Goal: Task Accomplishment & Management: Use online tool/utility

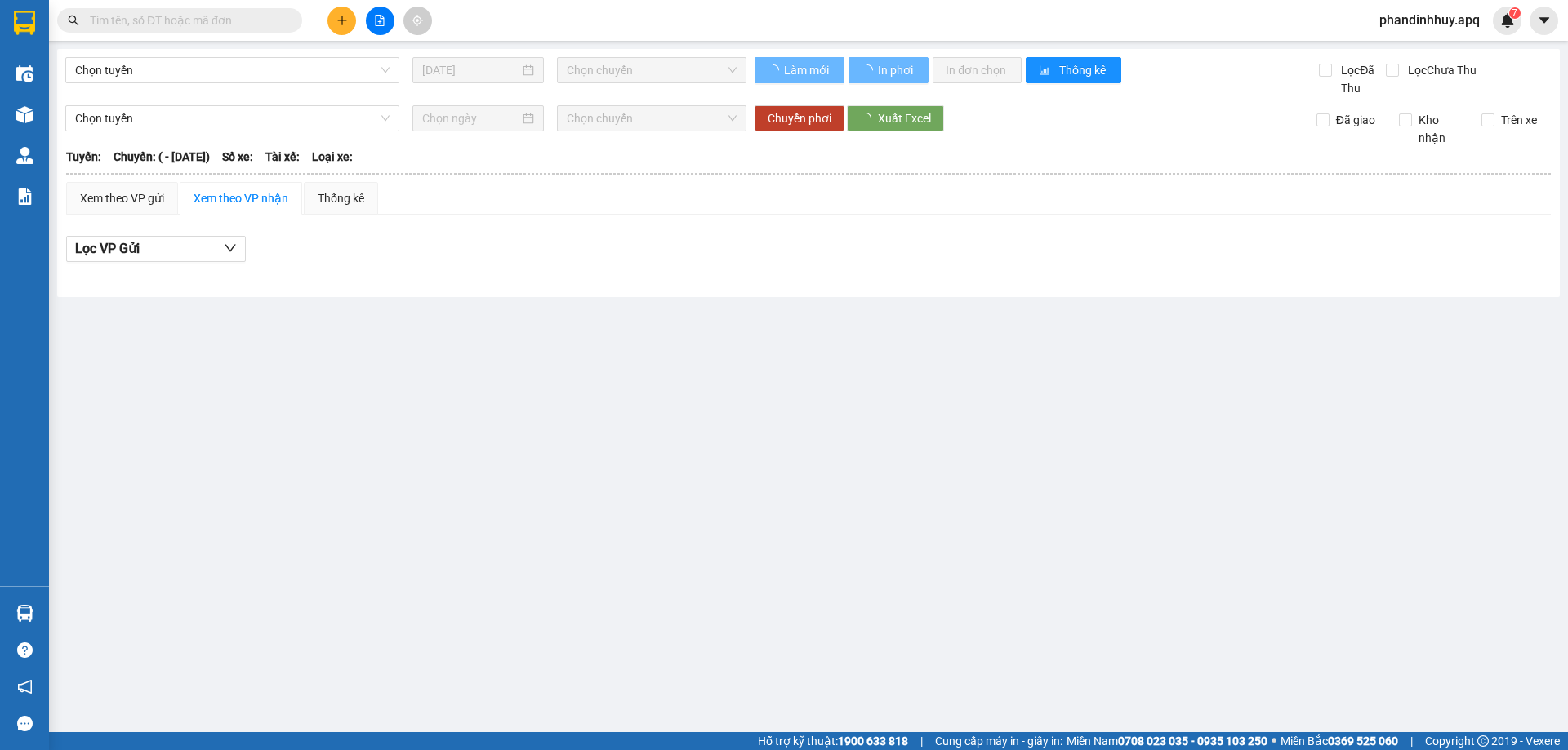
click at [236, 15] on input "text" at bounding box center [186, 20] width 193 height 18
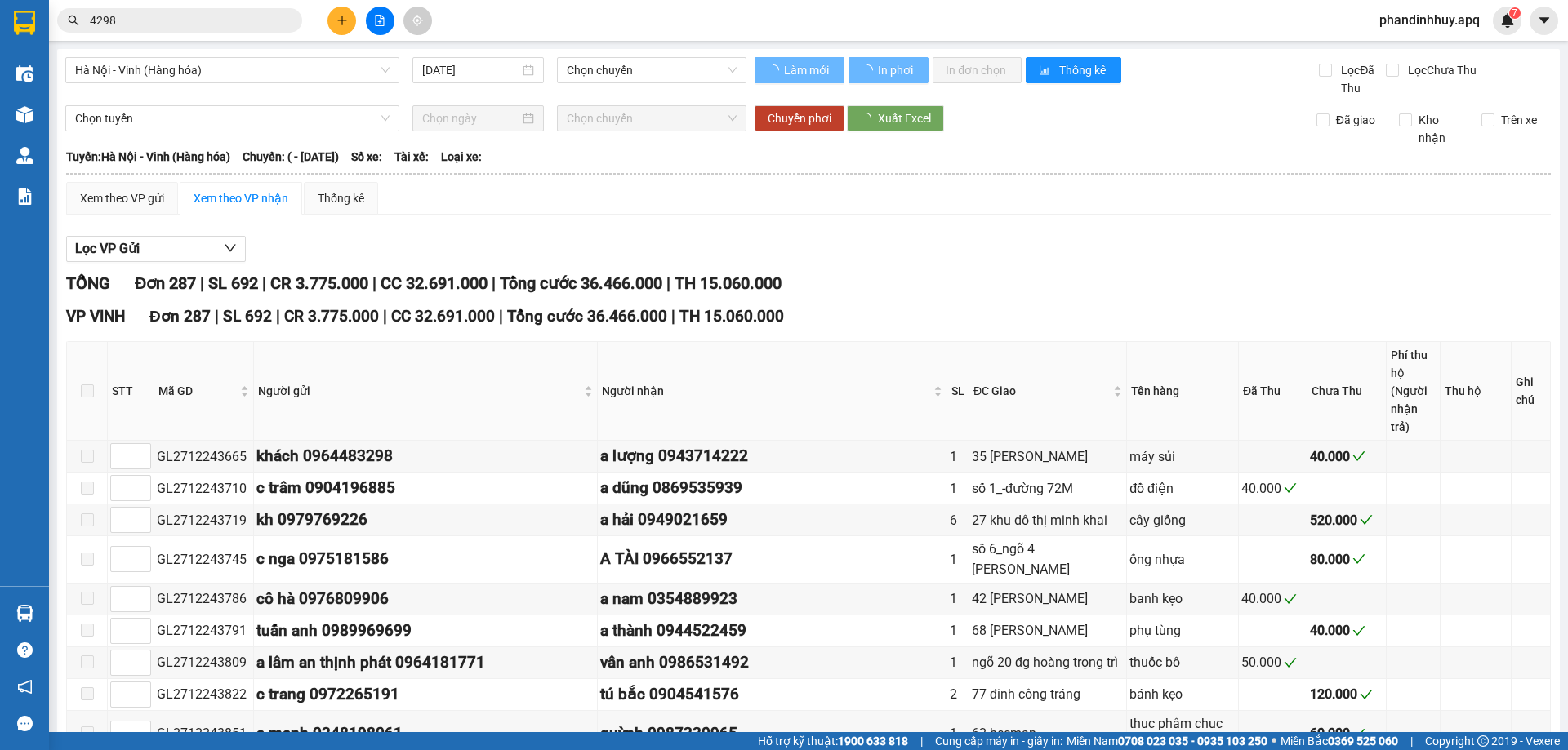
type input "42987"
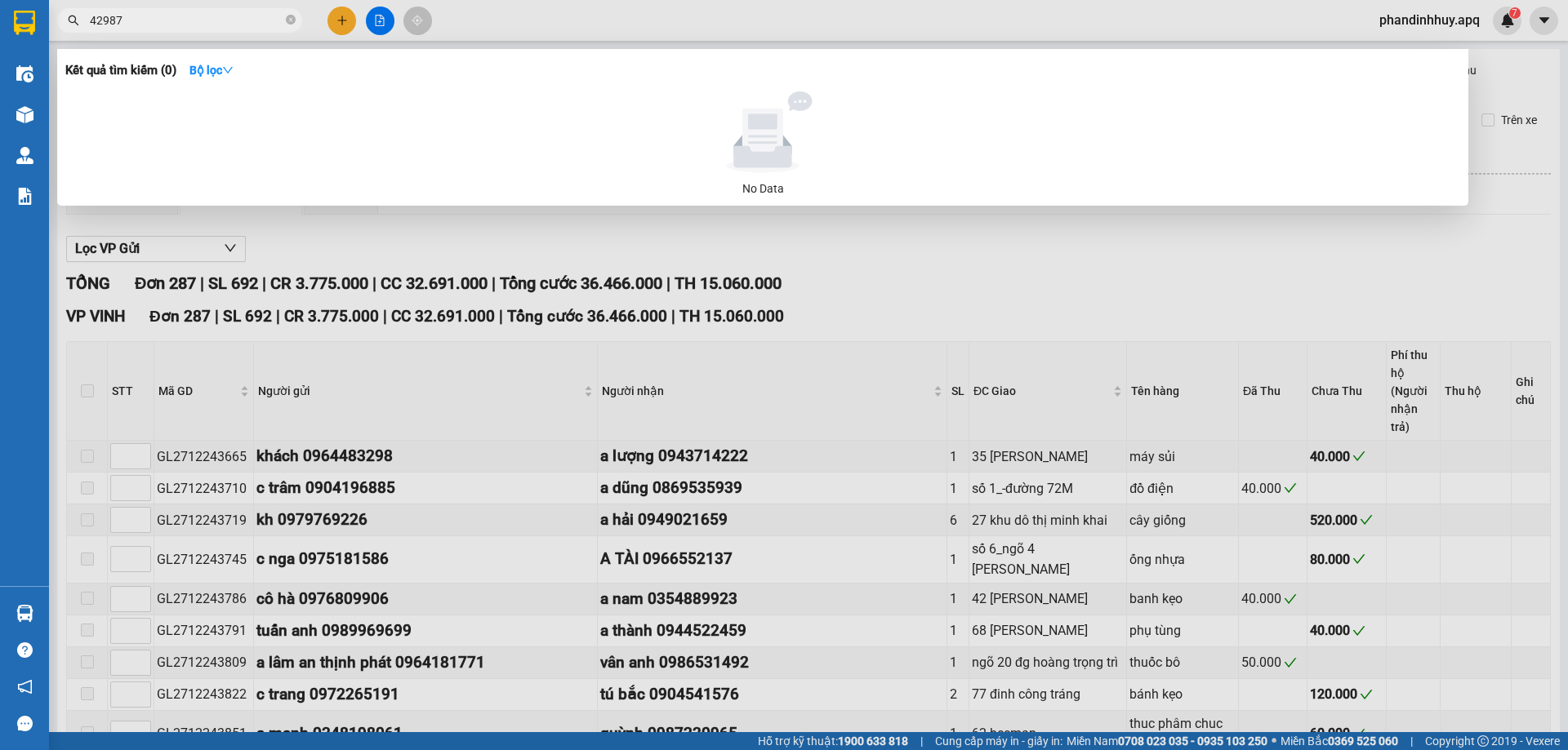
type input "[DATE]"
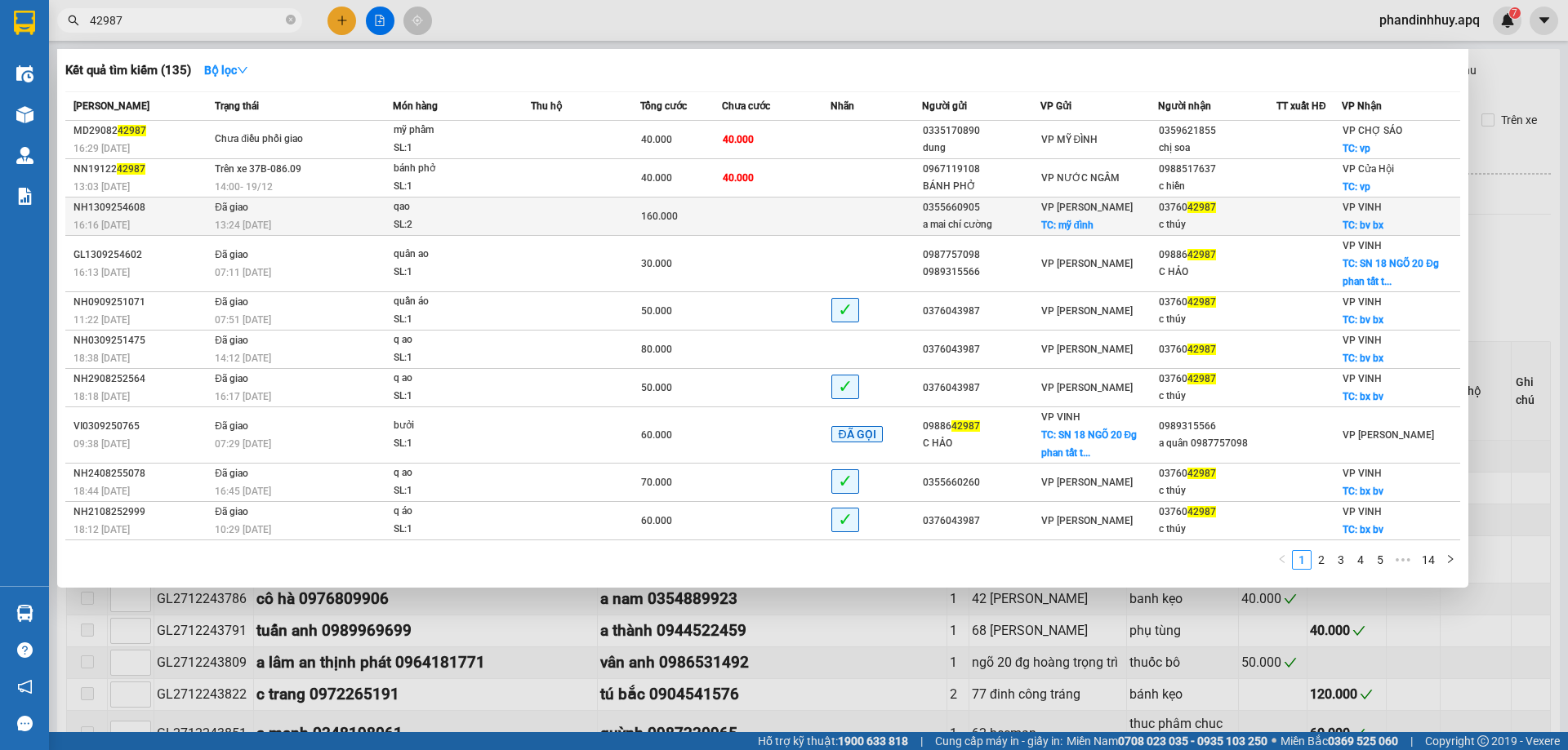
type input "42987"
click at [584, 219] on td at bounding box center [585, 216] width 109 height 38
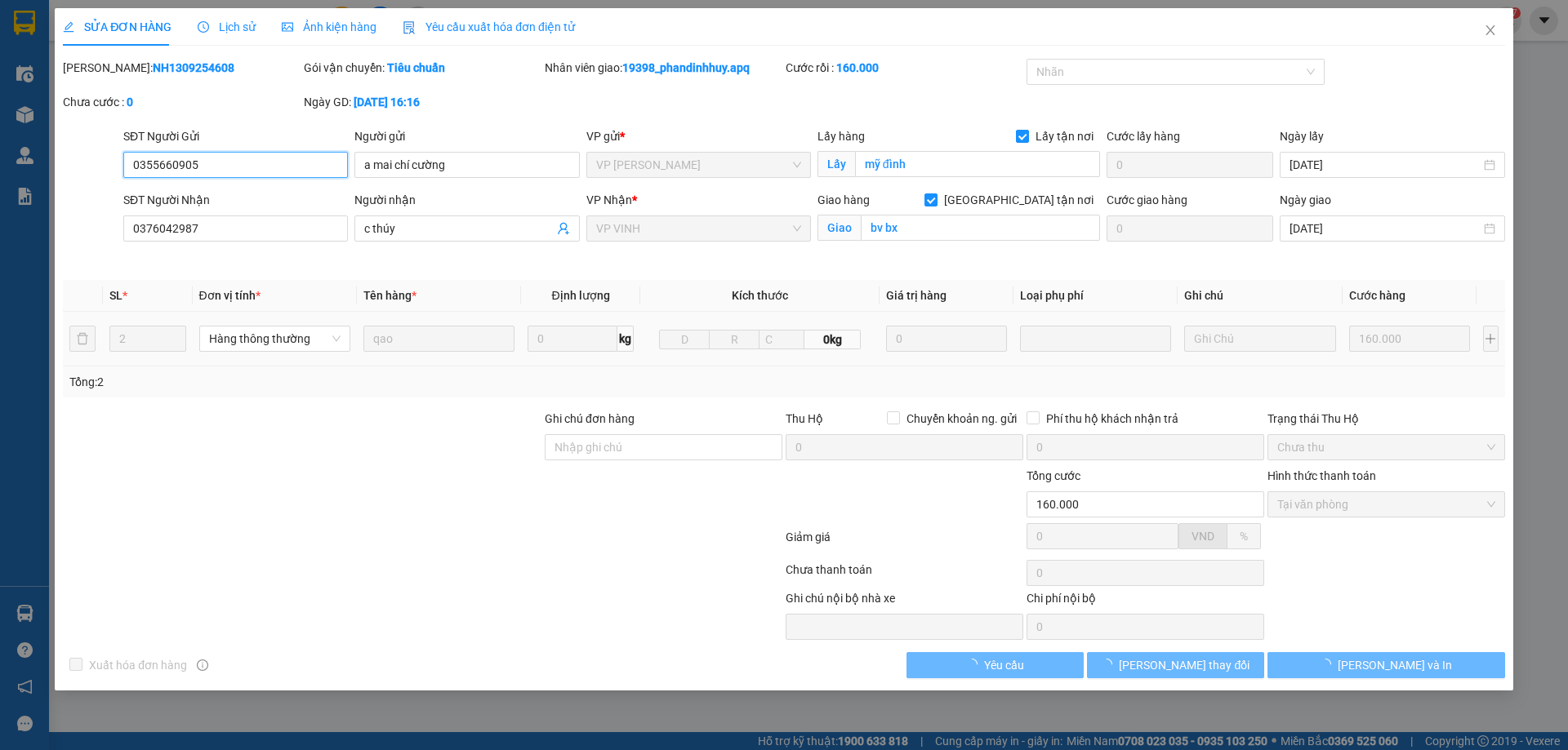
type input "0355660905"
type input "a mai chí cường"
checkbox input "true"
type input "mỹ đình"
type input "0376042987"
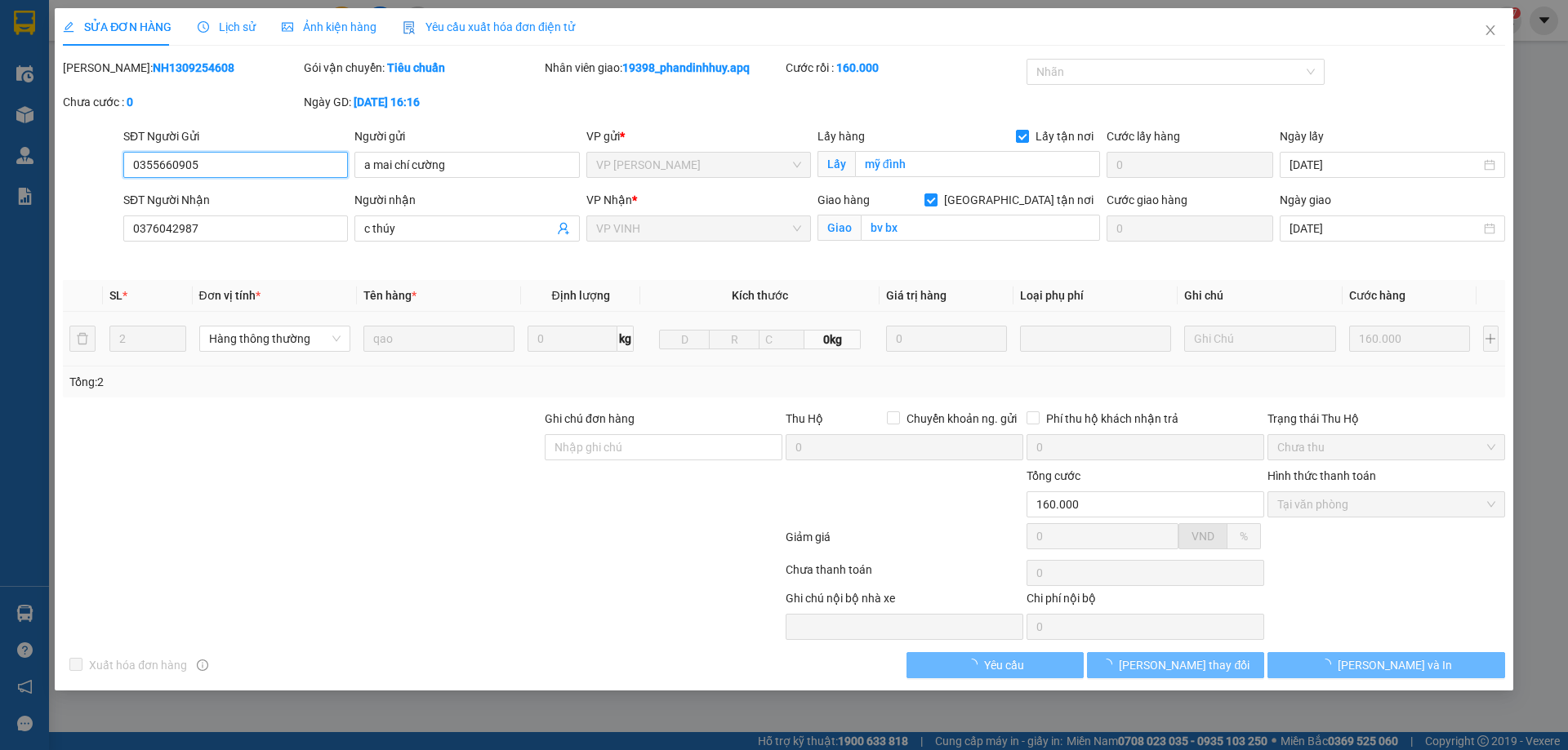
type input "c thúy"
checkbox input "true"
type input "bv bx"
type input "160.000"
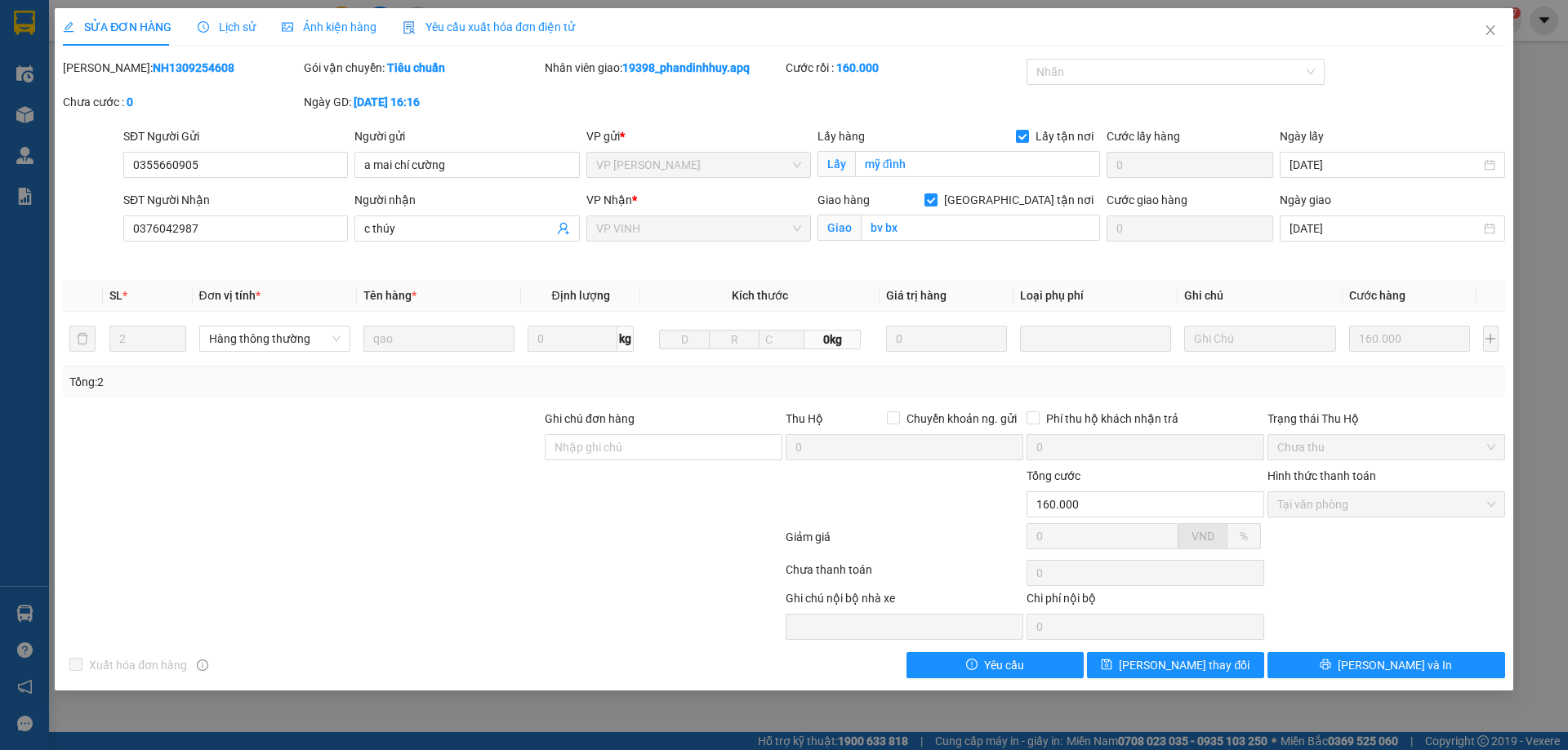
click at [241, 27] on span "Lịch sử" at bounding box center [226, 27] width 58 height 13
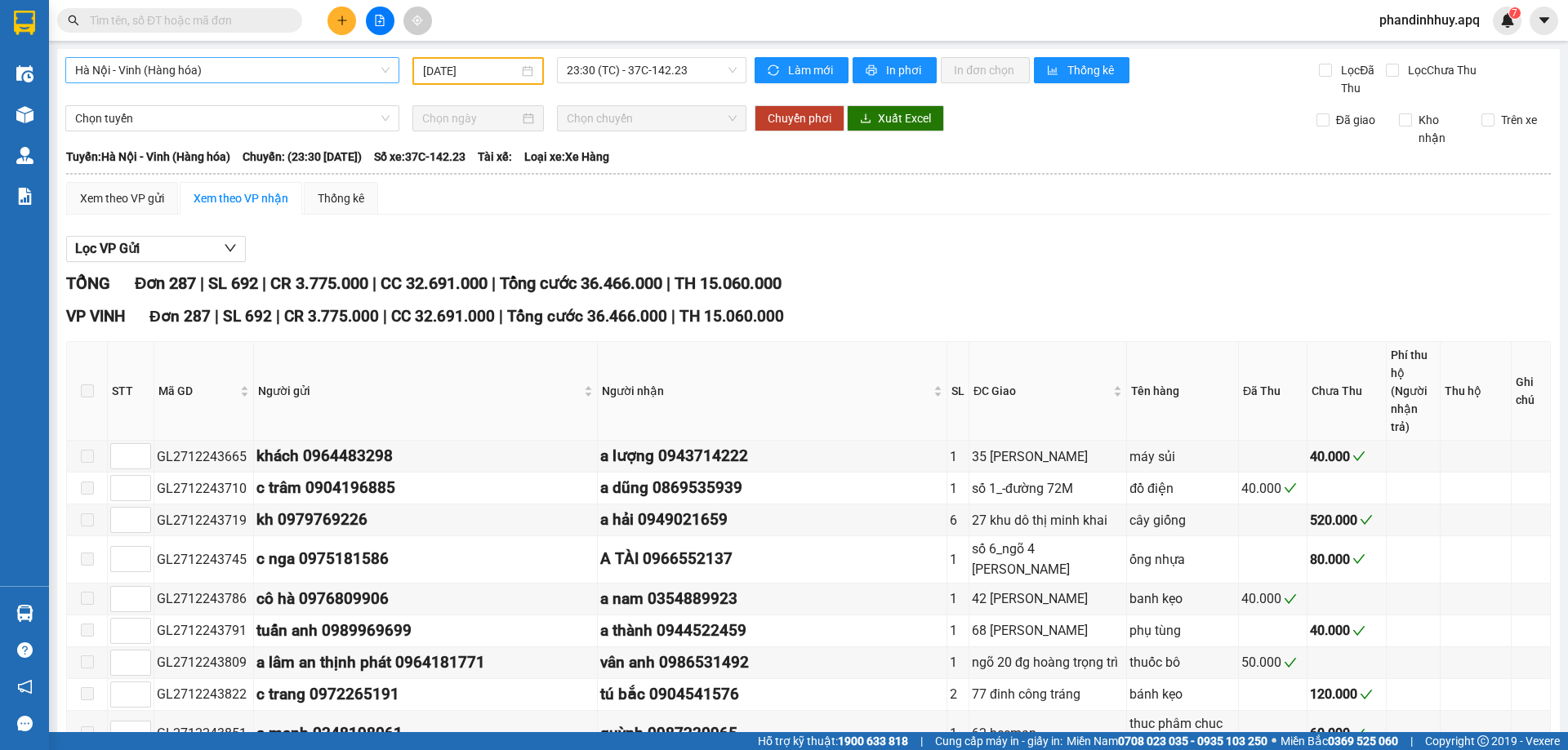
type input "[DATE]"
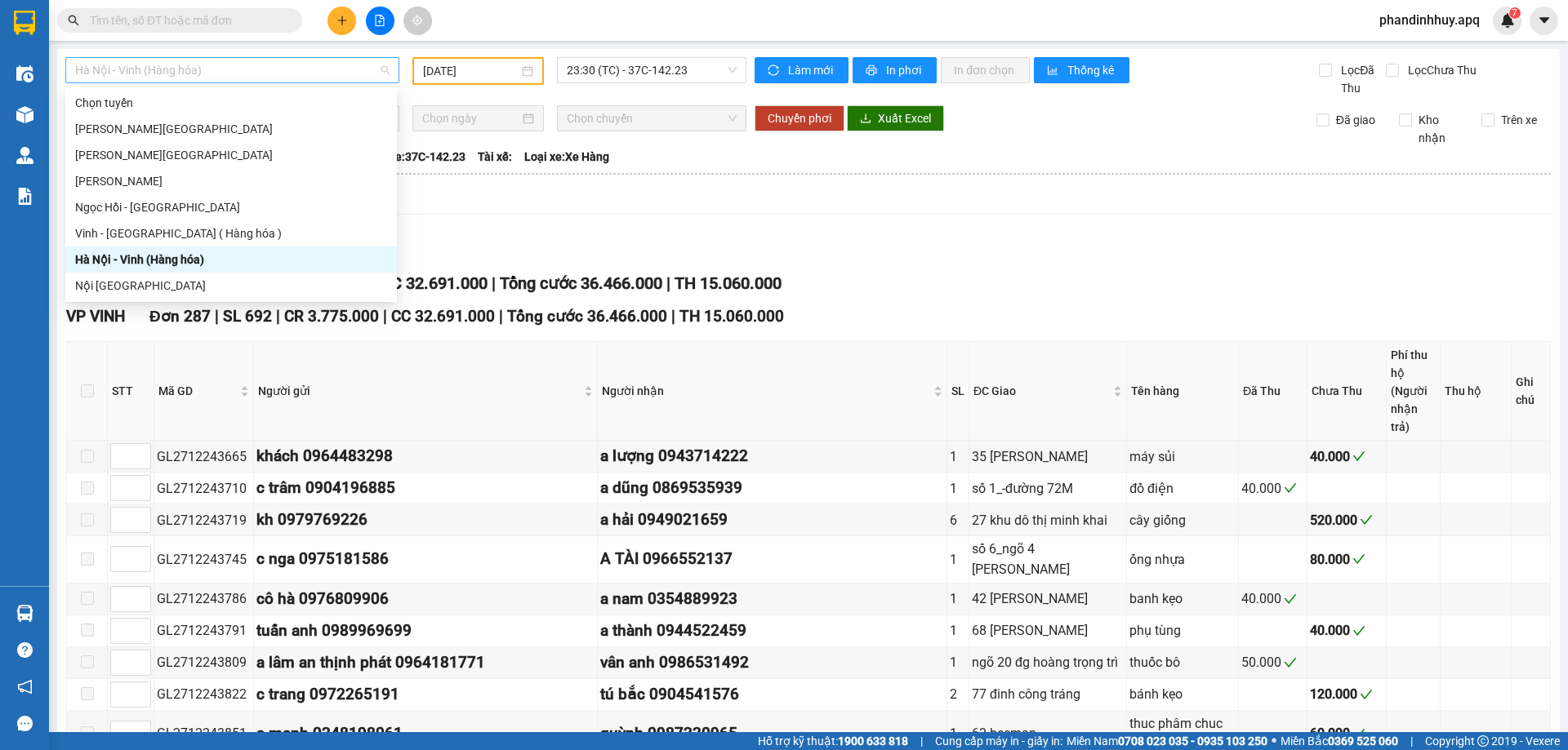
click at [356, 75] on span "Hà Nội - Vinh (Hàng hóa)" at bounding box center [233, 70] width 315 height 25
click at [205, 232] on div "Vinh - Hà Nội ( Hàng hóa )" at bounding box center [231, 234] width 312 height 18
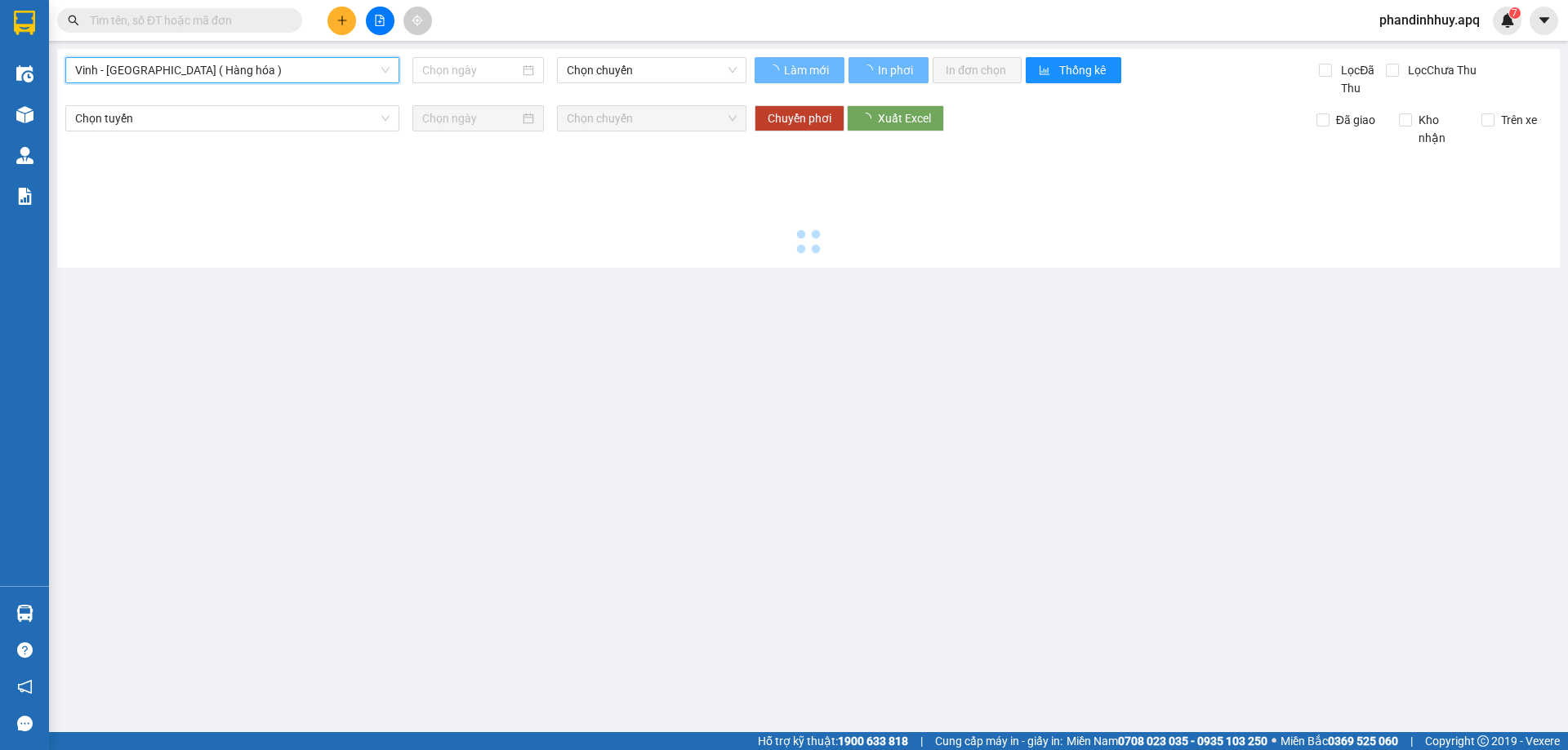
type input "[DATE]"
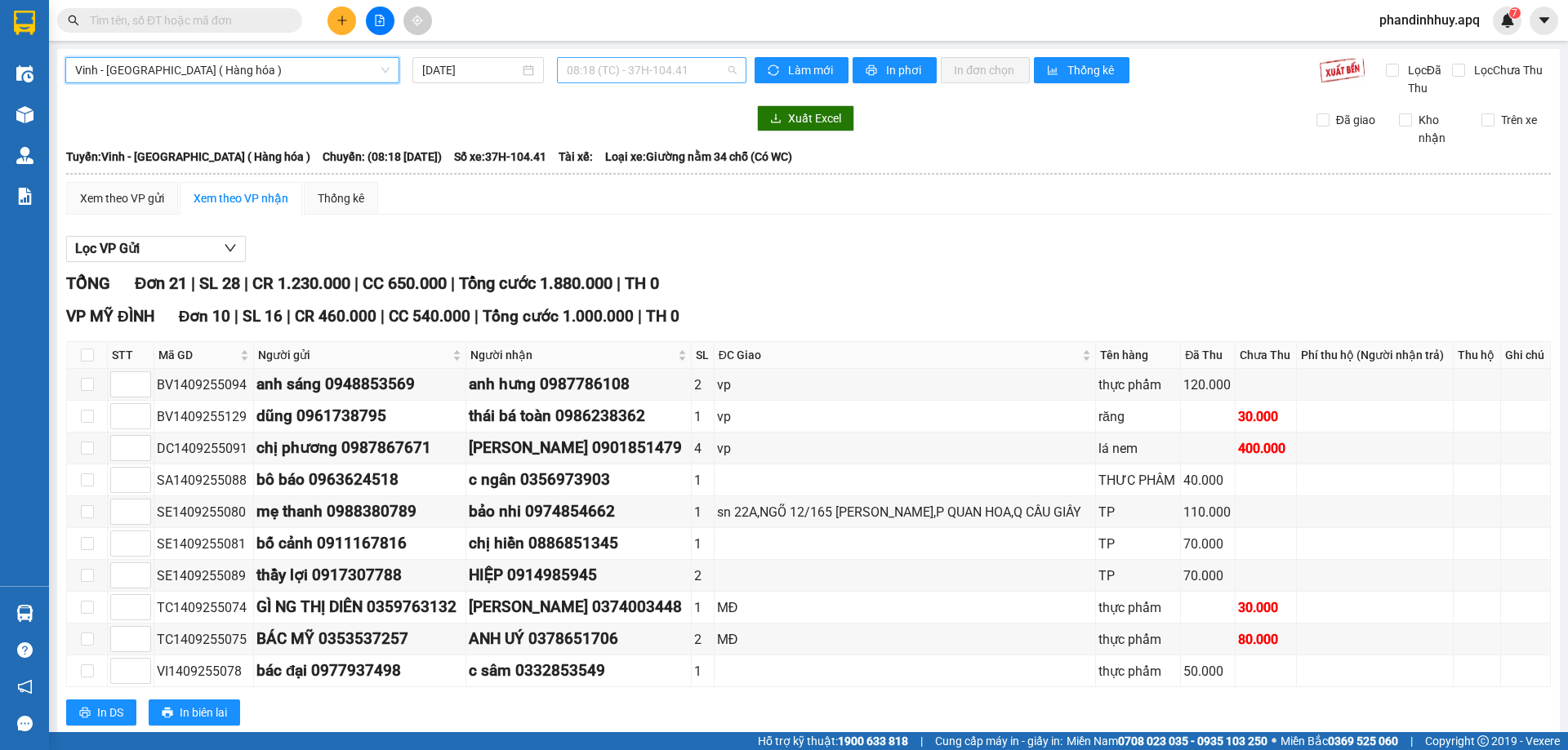
click at [729, 71] on span "08:18 (TC) - 37H-104.41" at bounding box center [651, 70] width 170 height 25
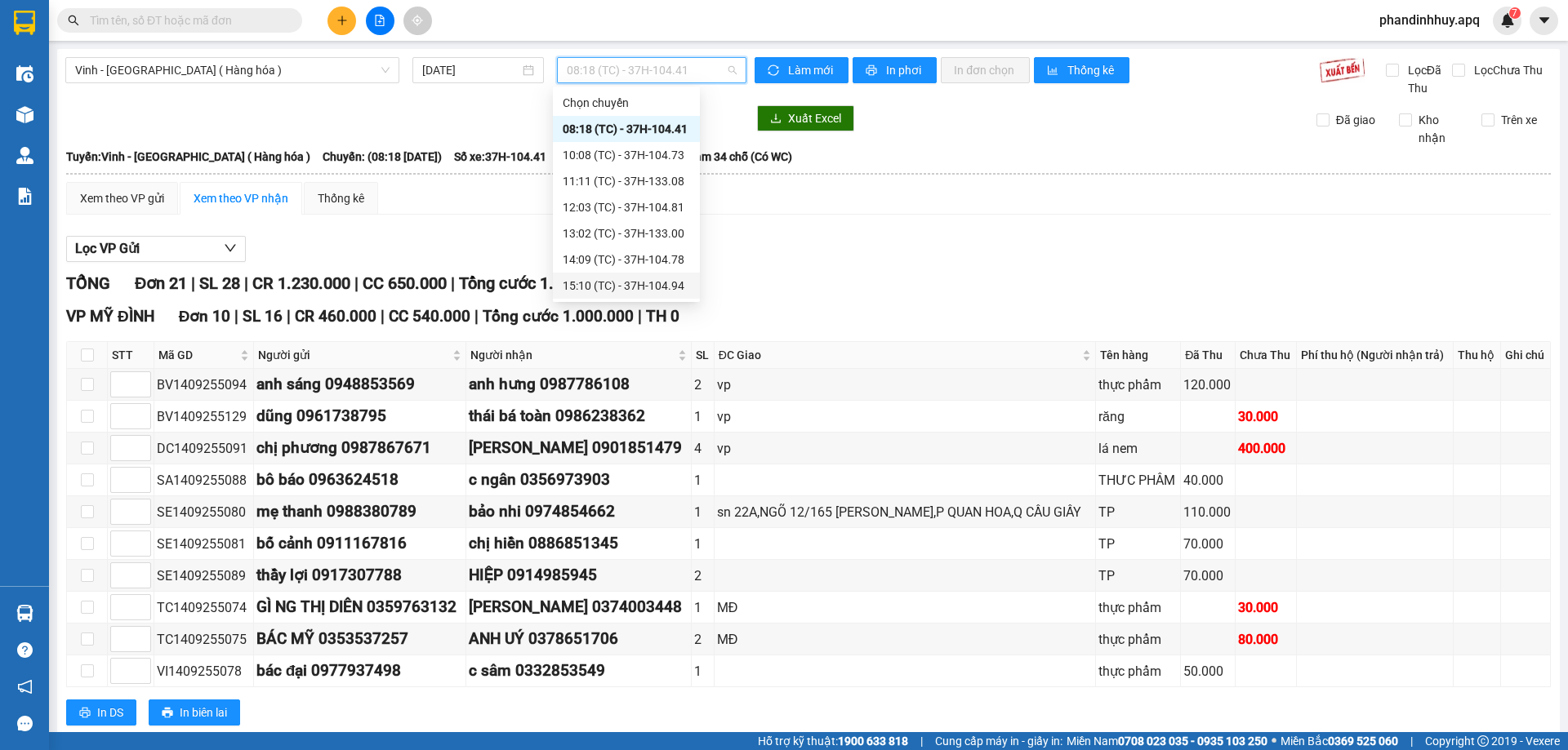
click at [656, 286] on div "15:10 (TC) - 37H-104.94" at bounding box center [626, 285] width 127 height 18
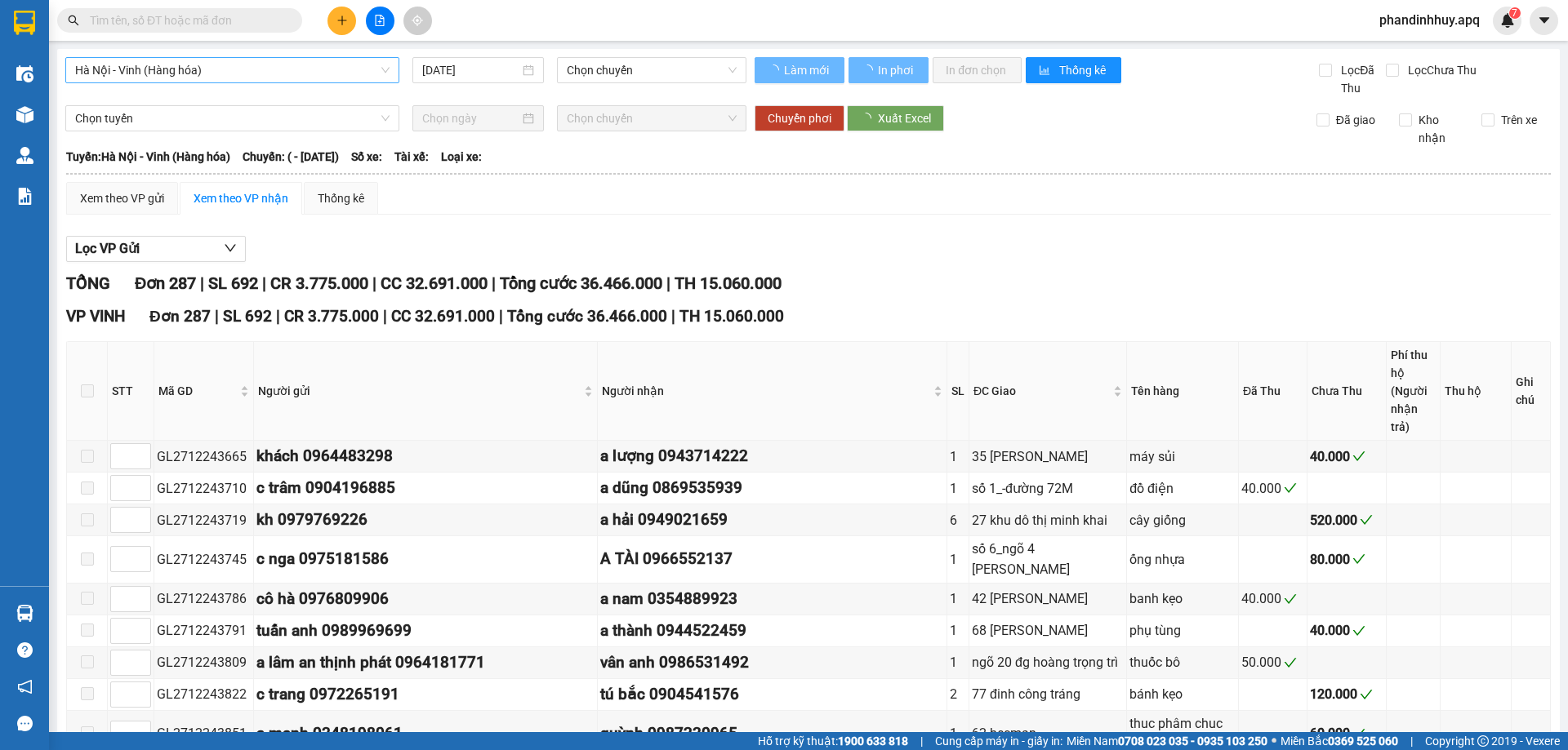
click at [246, 63] on span "Hà Nội - Vinh (Hàng hóa)" at bounding box center [233, 70] width 315 height 25
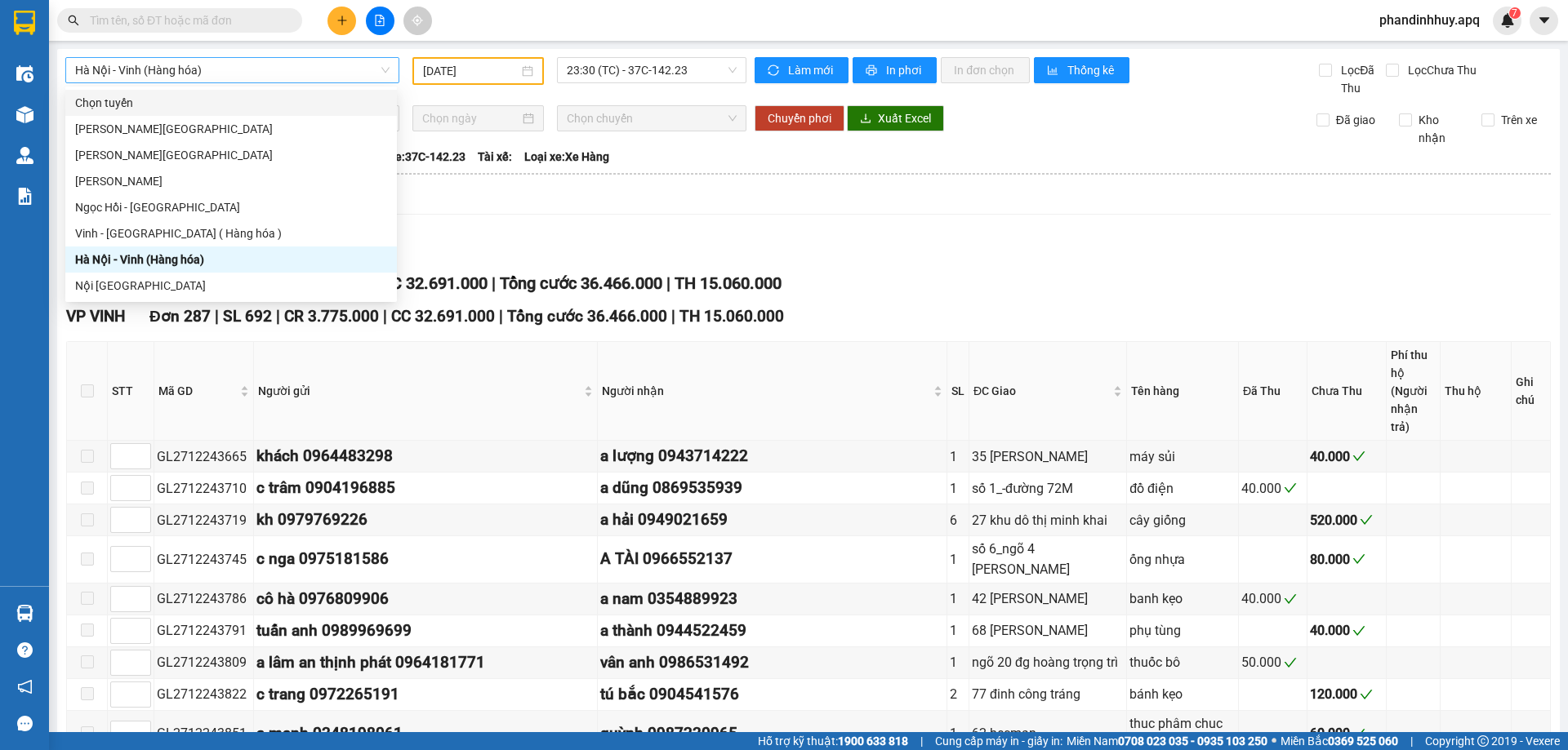
type input "[DATE]"
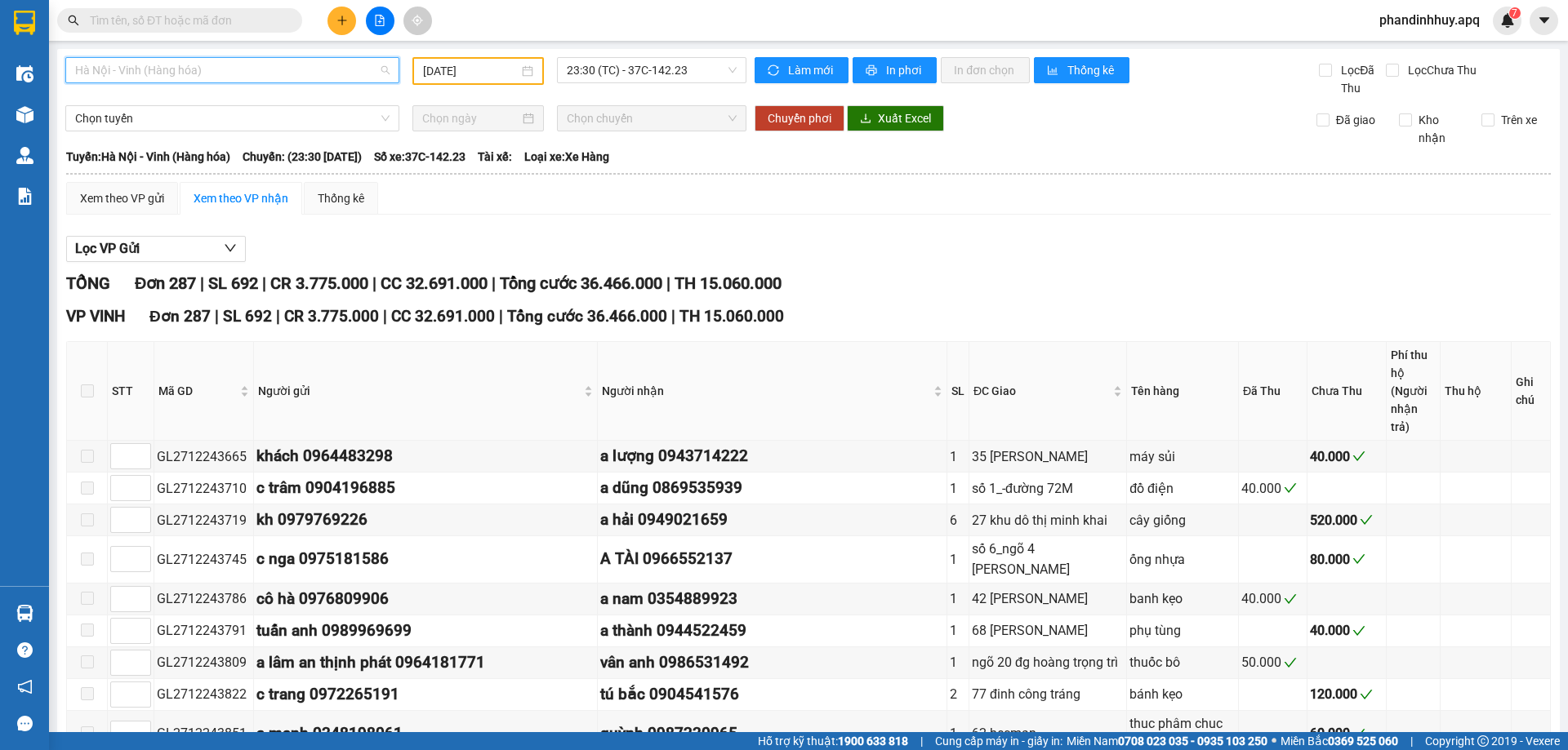
click at [345, 65] on span "Hà Nội - Vinh (Hàng hóa)" at bounding box center [233, 70] width 315 height 25
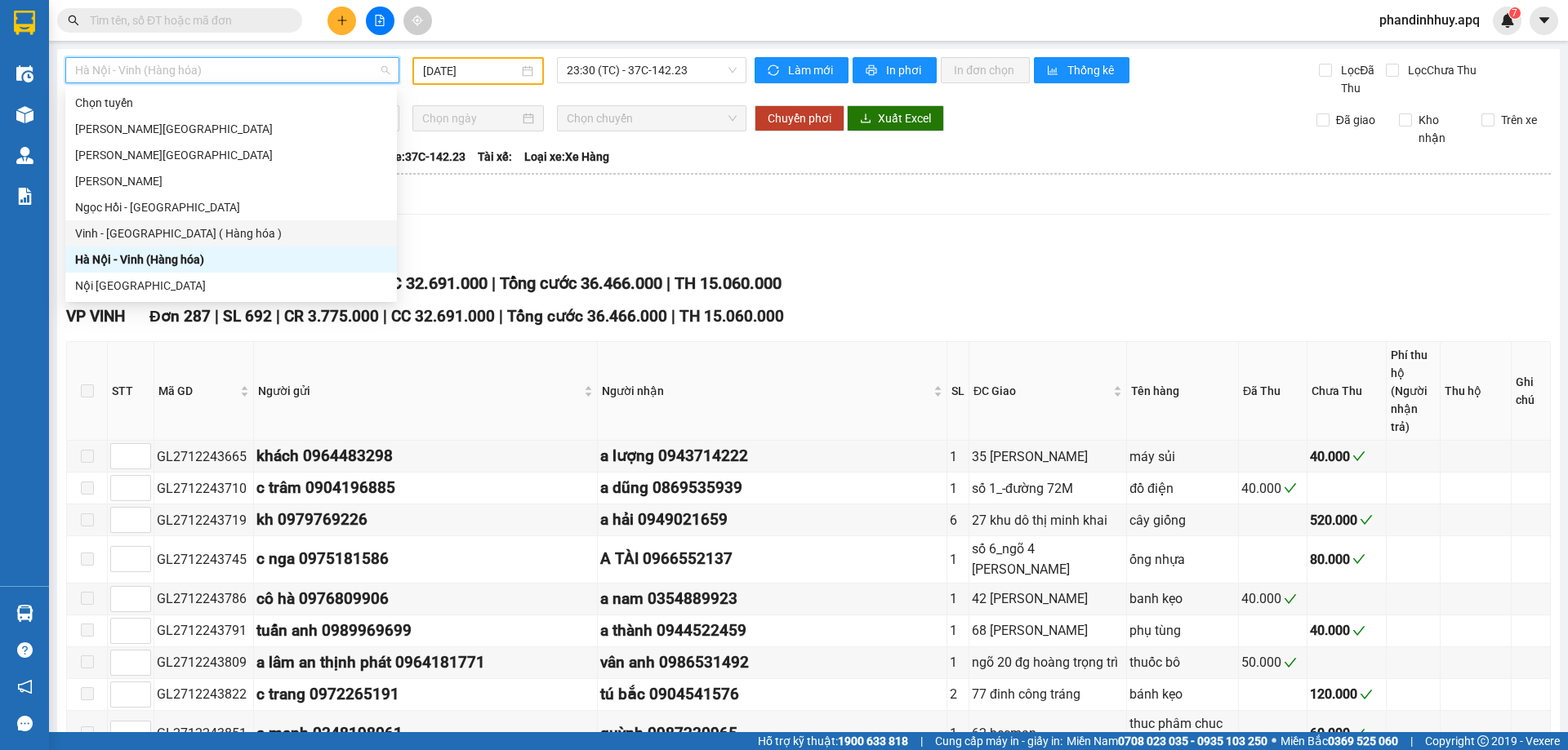
click at [186, 229] on div "Vinh - Hà Nội ( Hàng hóa )" at bounding box center [231, 234] width 312 height 18
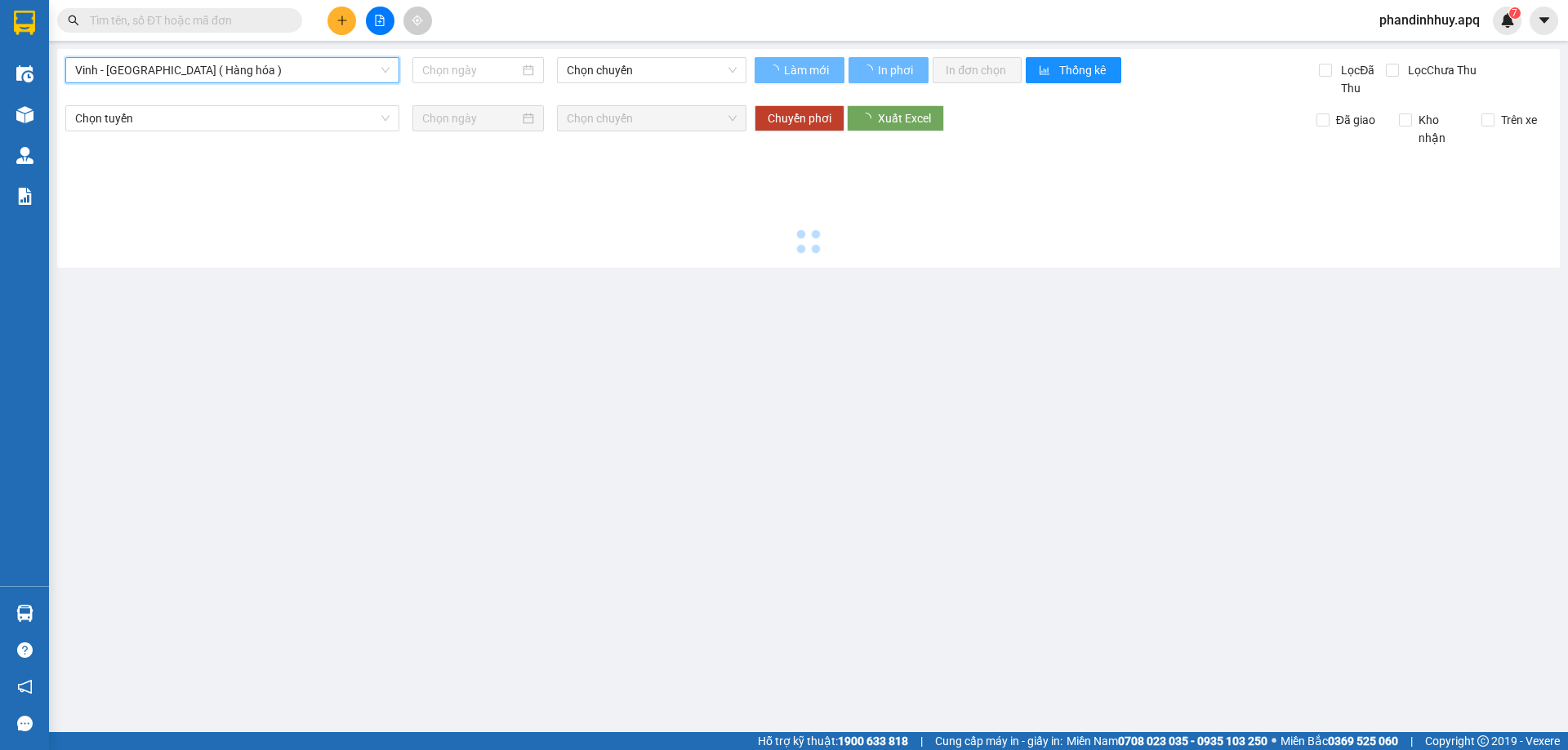
type input "[DATE]"
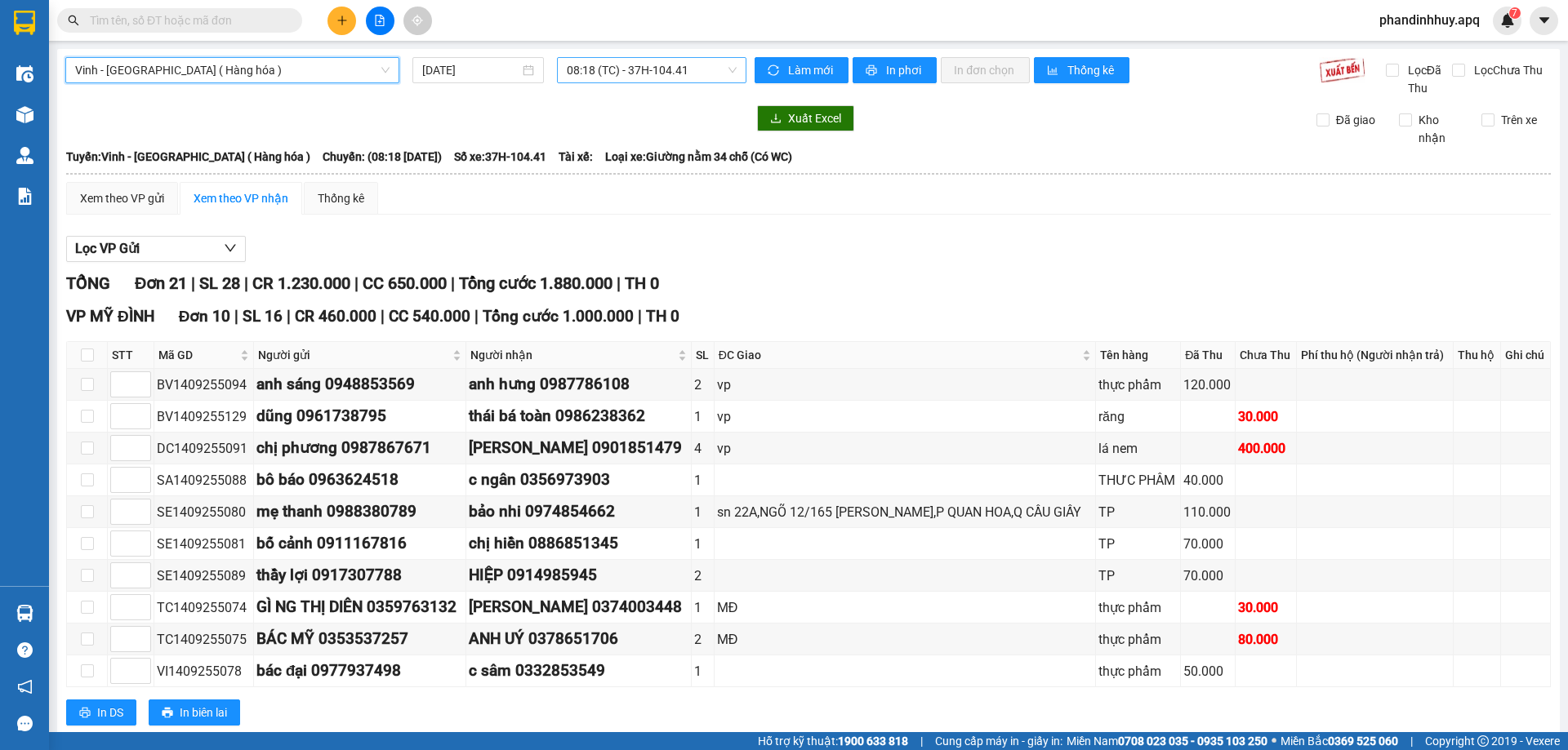
click at [728, 75] on span "08:18 (TC) - 37H-104.41" at bounding box center [651, 70] width 170 height 25
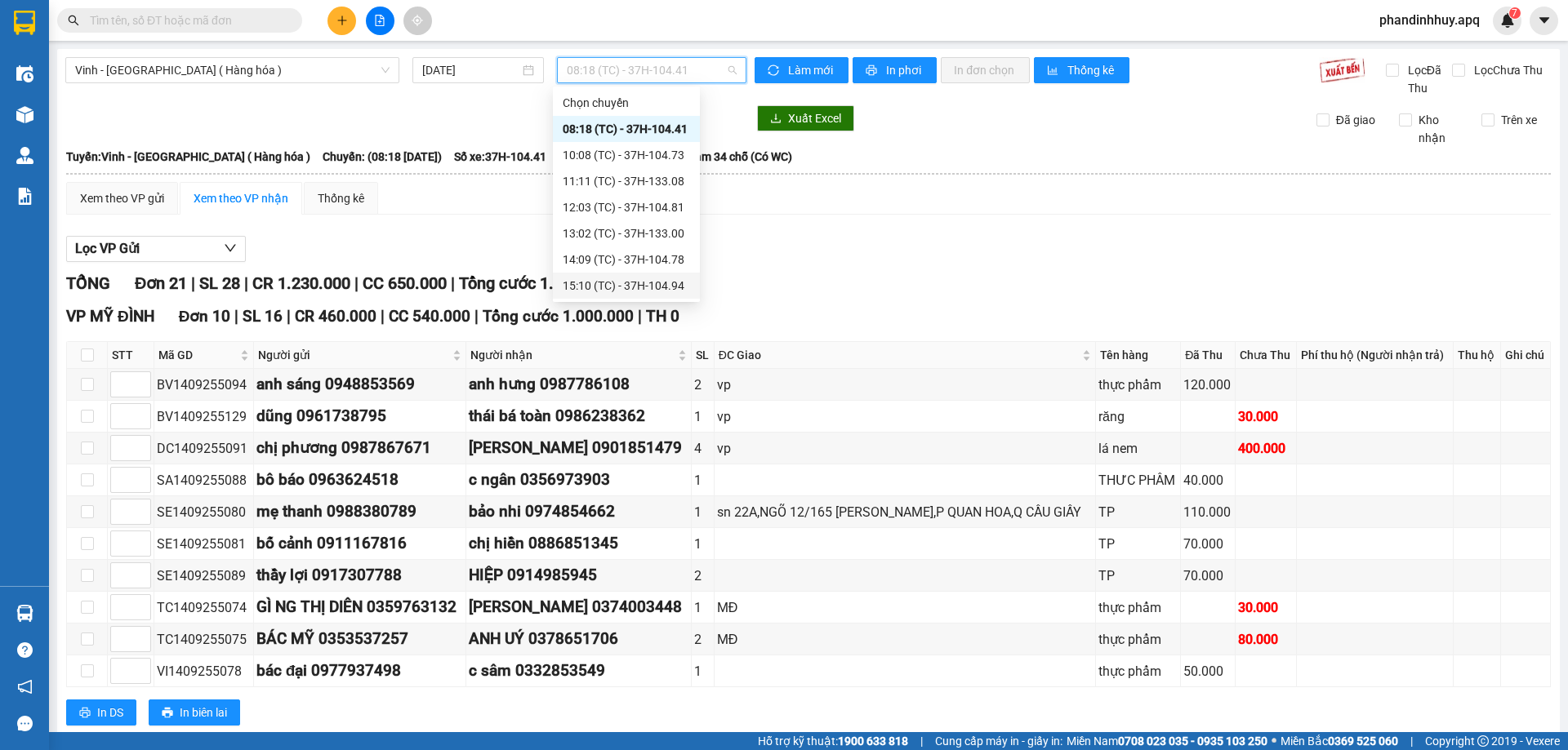
click at [658, 281] on div "15:10 (TC) - 37H-104.94" at bounding box center [626, 285] width 127 height 18
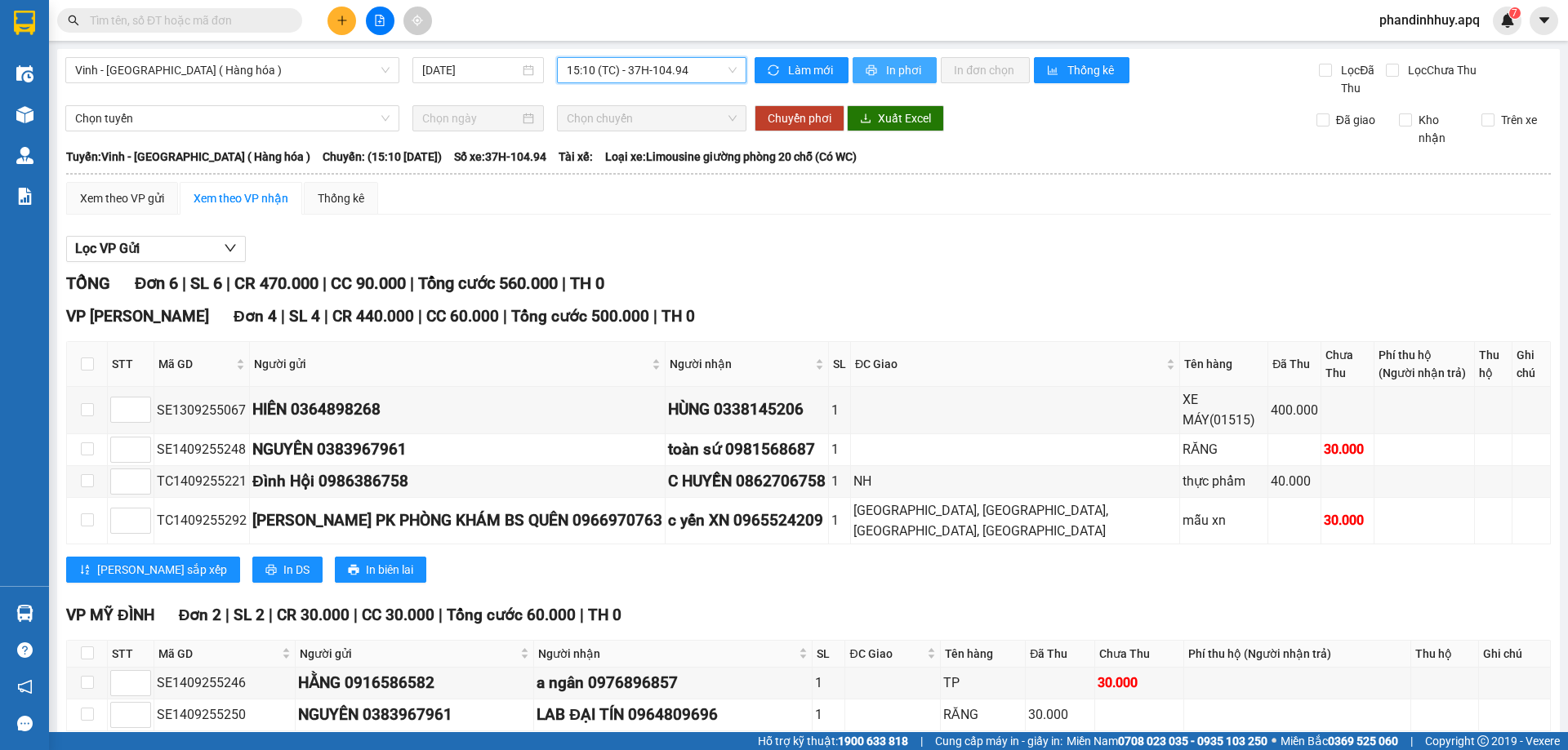
click at [901, 69] on span "In phơi" at bounding box center [905, 70] width 37 height 18
